Goal: Transaction & Acquisition: Purchase product/service

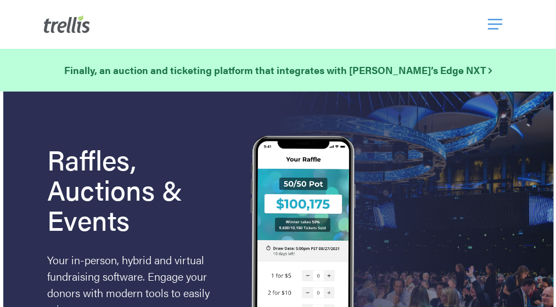
click at [490, 22] on span "Navigation Menu" at bounding box center [495, 24] width 14 height 19
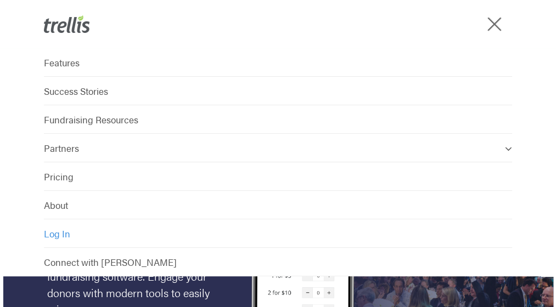
click at [106, 238] on link "Log In" at bounding box center [278, 234] width 468 height 29
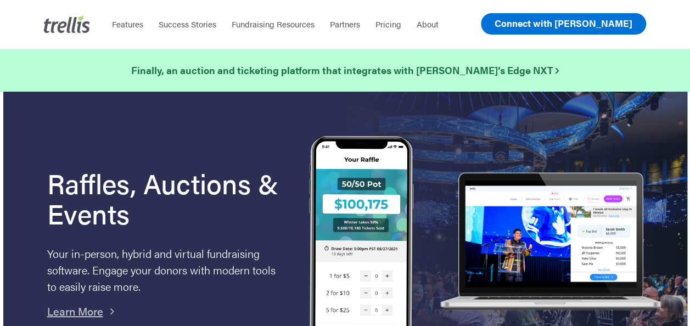
click at [556, 25] on span "Connect with [PERSON_NAME]" at bounding box center [564, 22] width 138 height 13
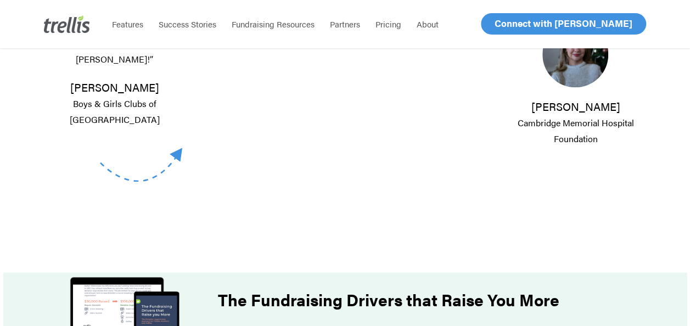
scroll to position [714, 0]
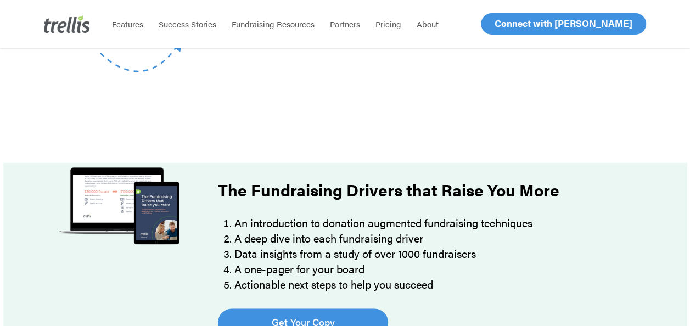
click at [513, 21] on span "Log In" at bounding box center [507, 23] width 26 height 13
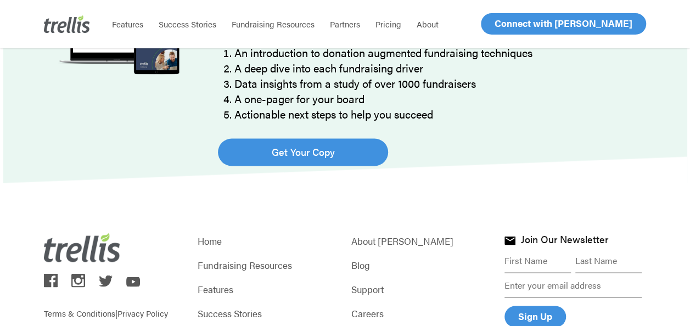
scroll to position [975, 0]
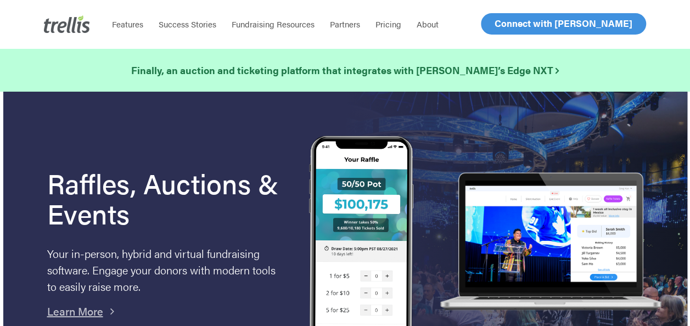
click at [509, 24] on span "Log In" at bounding box center [507, 23] width 26 height 13
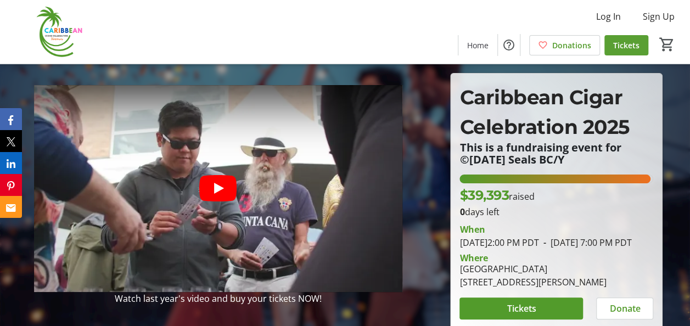
click at [622, 49] on span "Tickets" at bounding box center [626, 46] width 26 height 12
